Goal: Navigation & Orientation: Find specific page/section

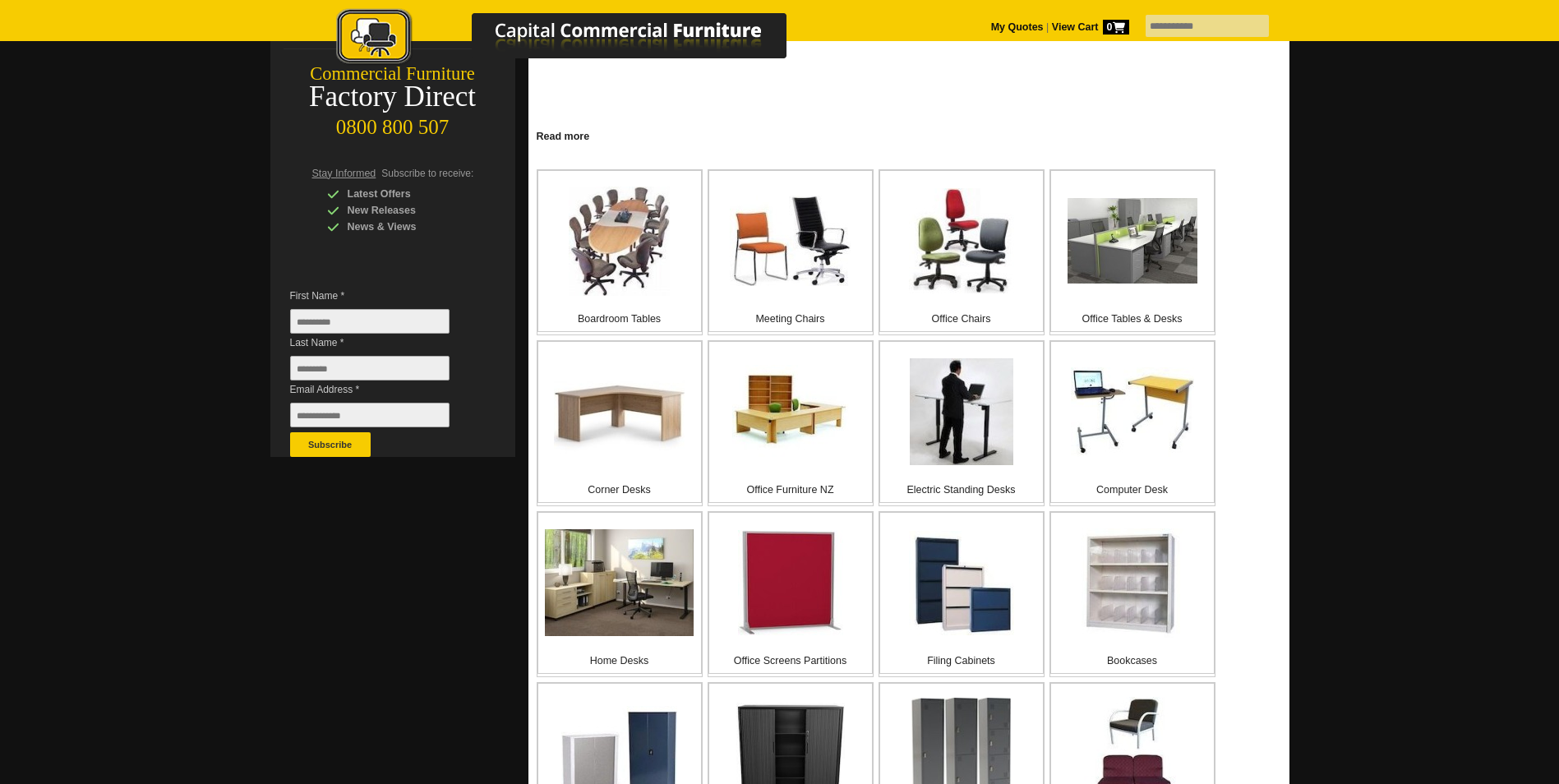
scroll to position [247, 0]
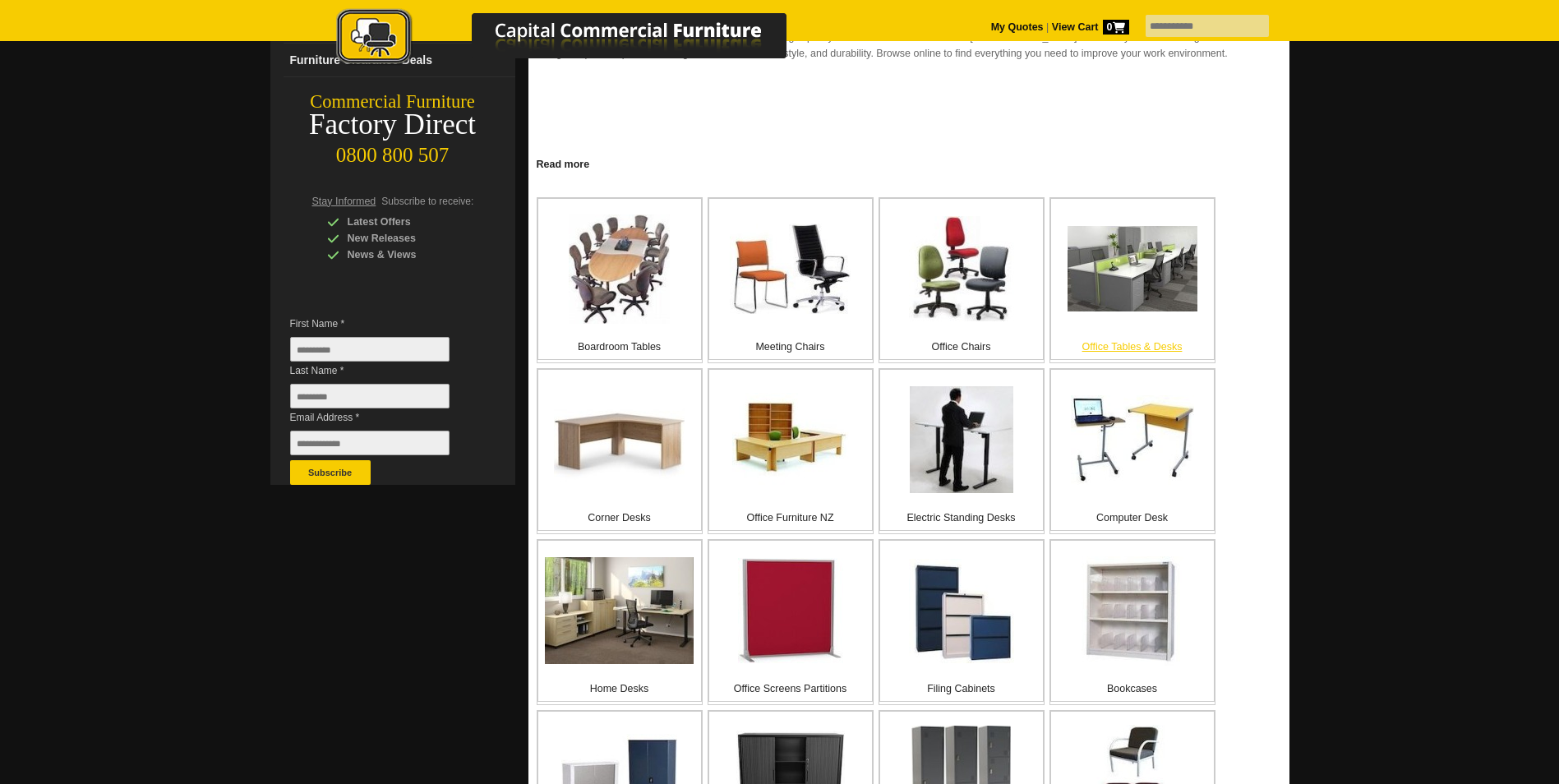
click at [1132, 295] on img at bounding box center [1132, 268] width 129 height 85
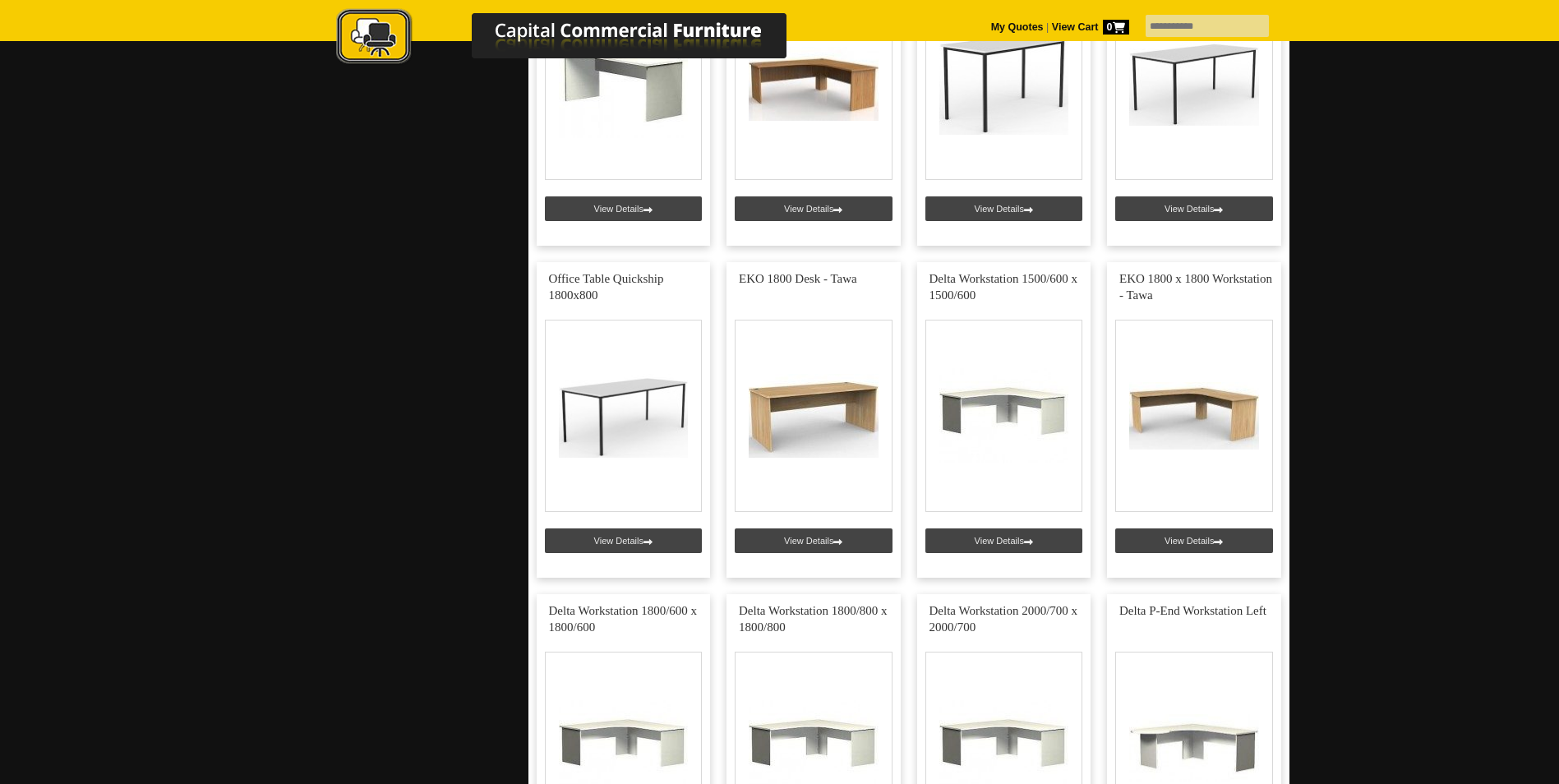
scroll to position [1150, 0]
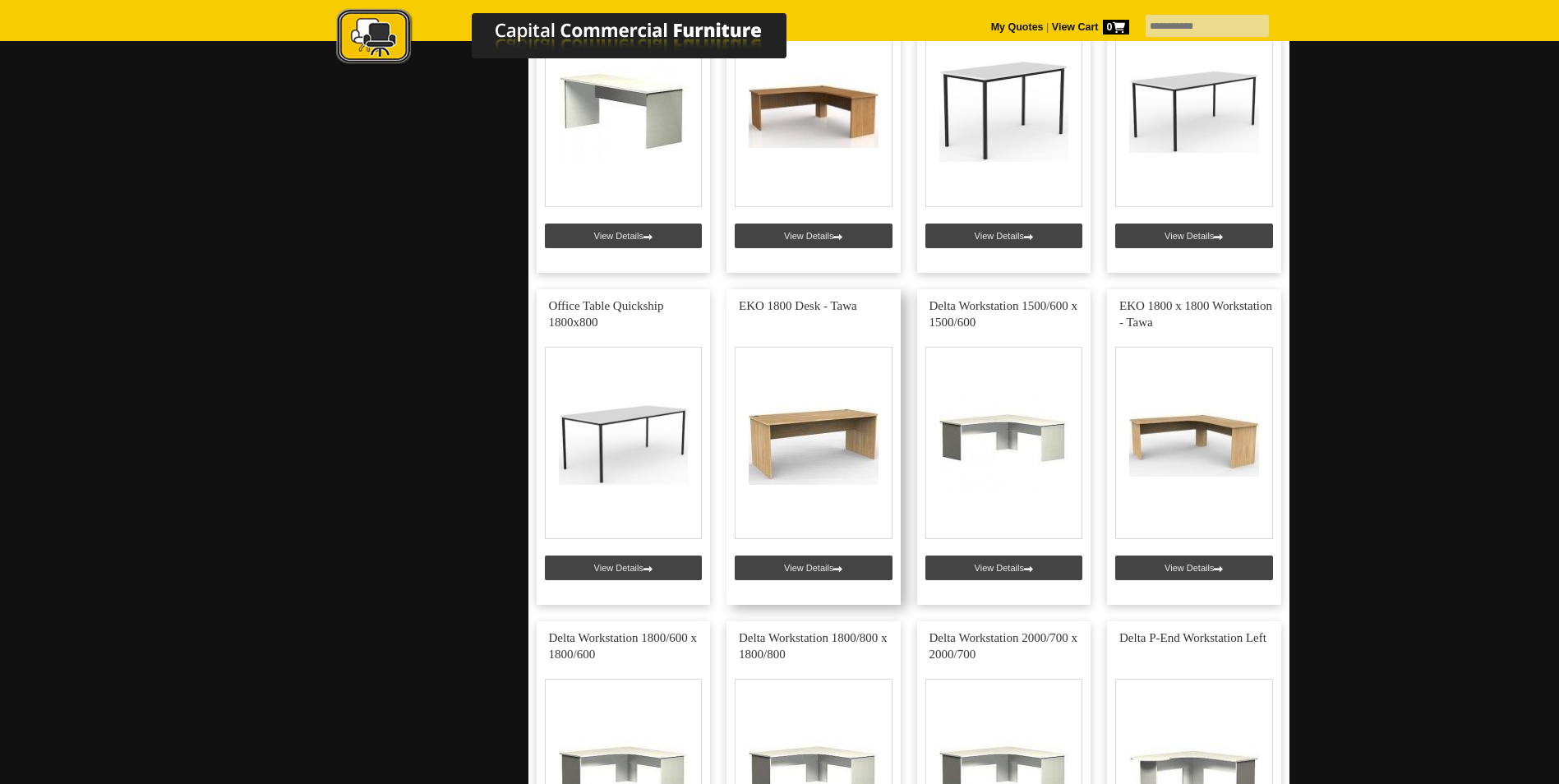
click at [832, 571] on link at bounding box center [813, 446] width 175 height 315
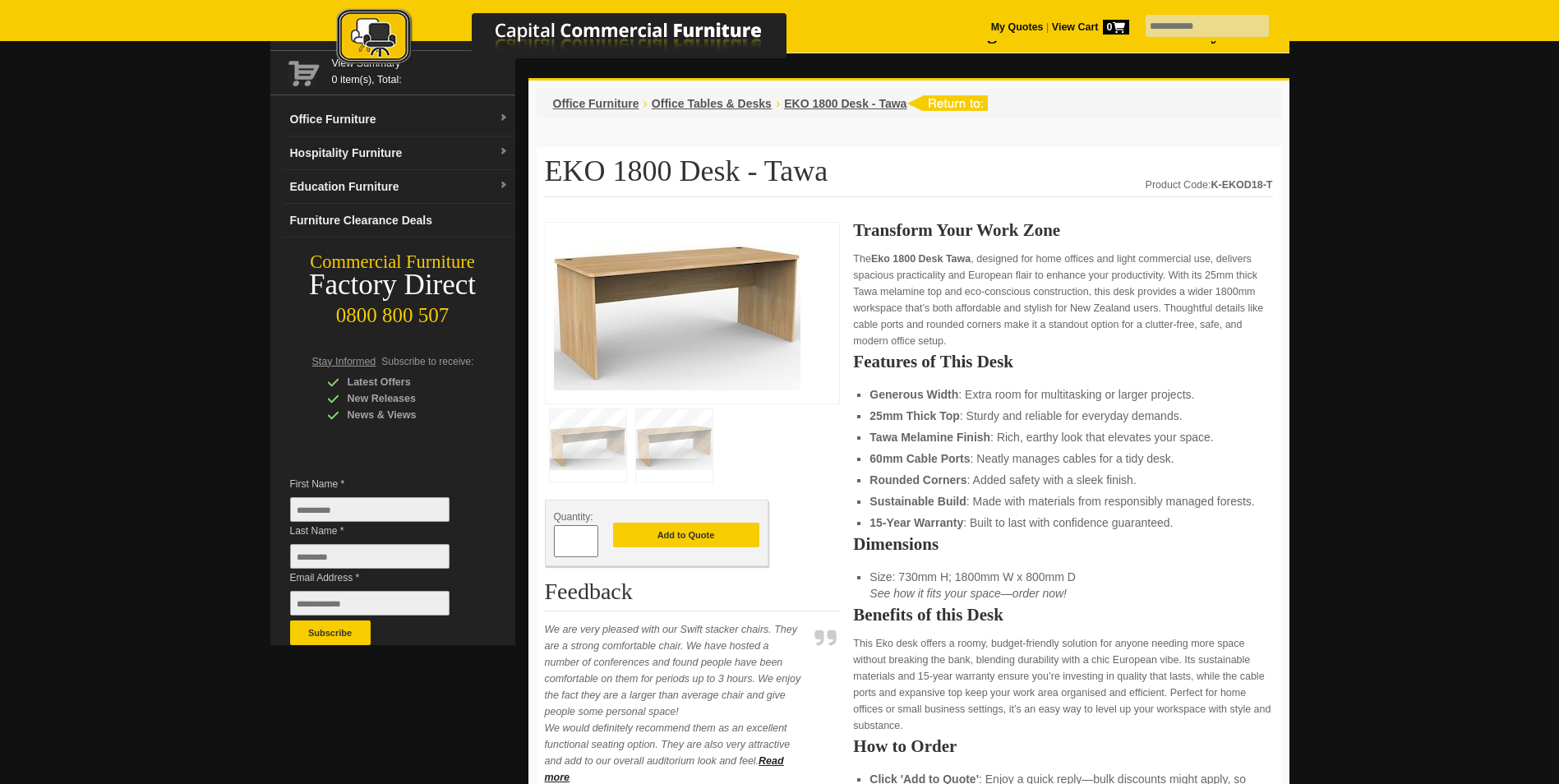
scroll to position [82, 0]
